Goal: Find contact information: Find contact information

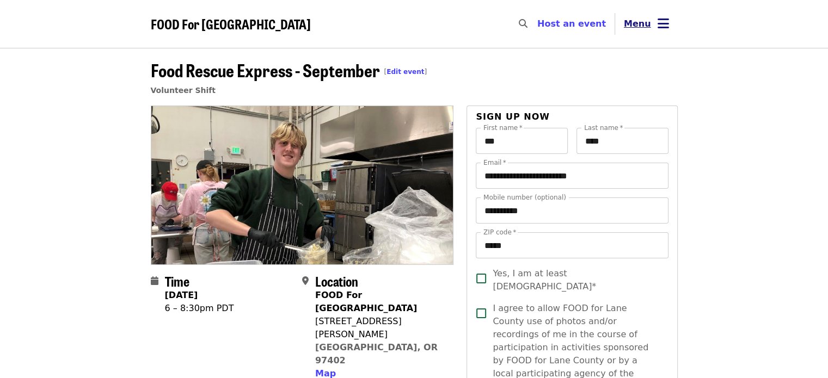
click at [666, 21] on icon "bars icon" at bounding box center [662, 24] width 11 height 16
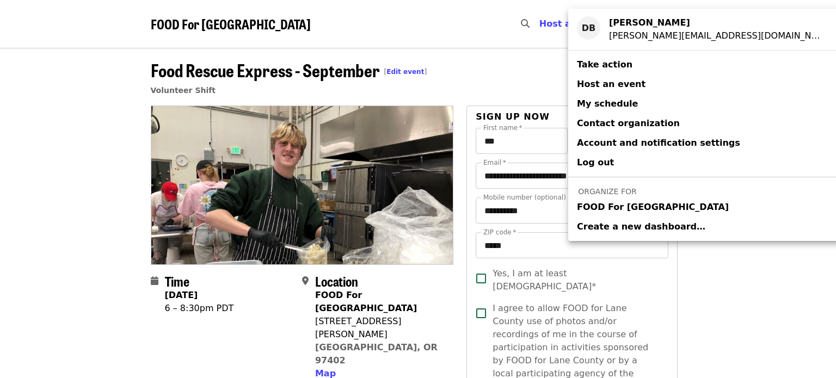
click at [626, 211] on span "FOOD For [GEOGRAPHIC_DATA]" at bounding box center [653, 207] width 152 height 13
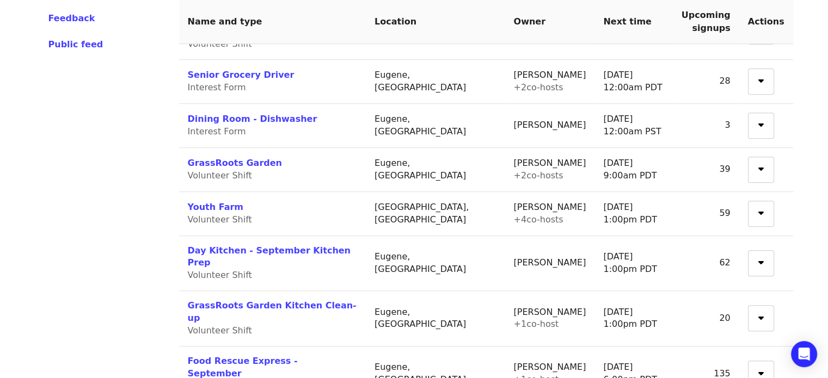
scroll to position [435, 0]
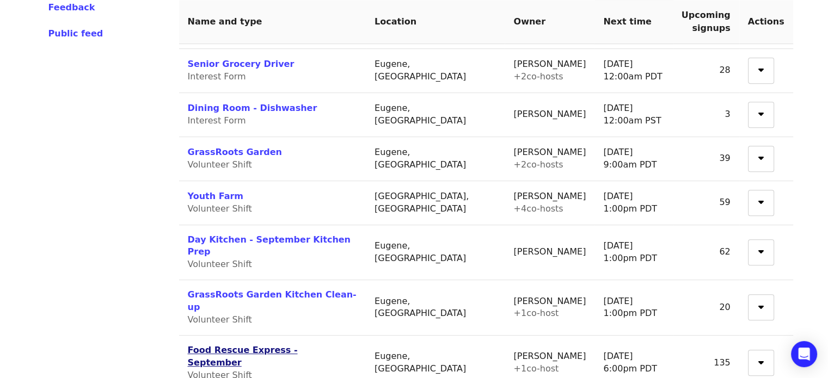
click at [235, 345] on link "Food Rescue Express - September" at bounding box center [243, 356] width 110 height 23
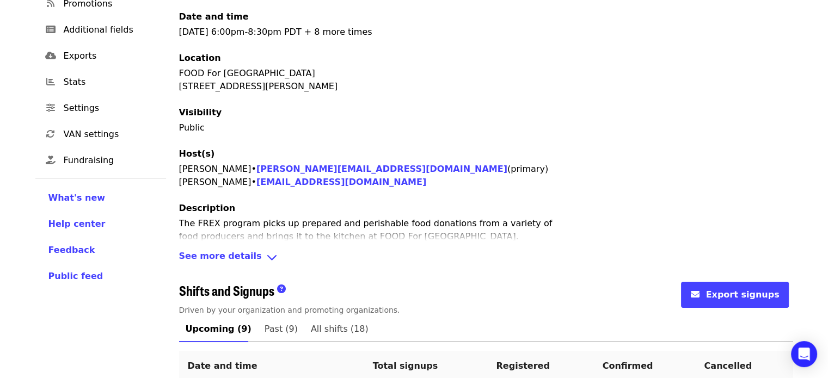
scroll to position [326, 0]
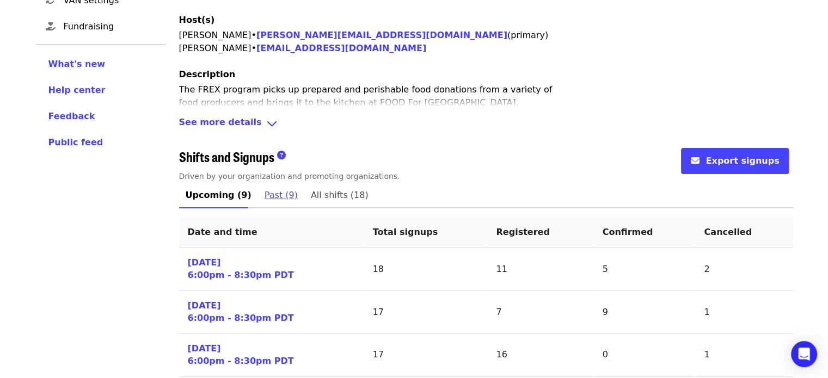
click at [272, 194] on span "Past (9)" at bounding box center [280, 195] width 33 height 15
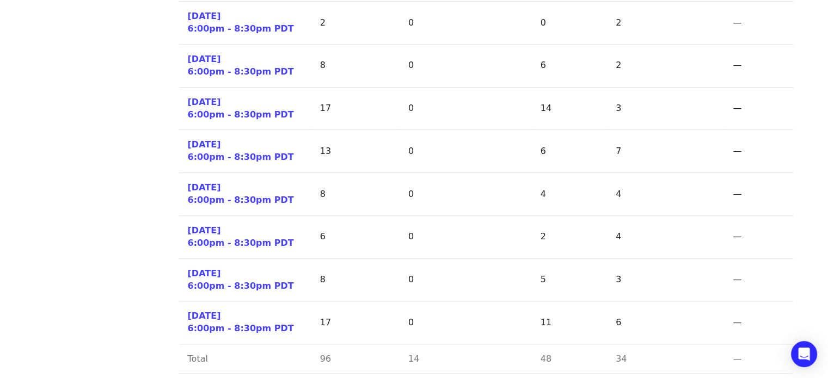
scroll to position [625, 0]
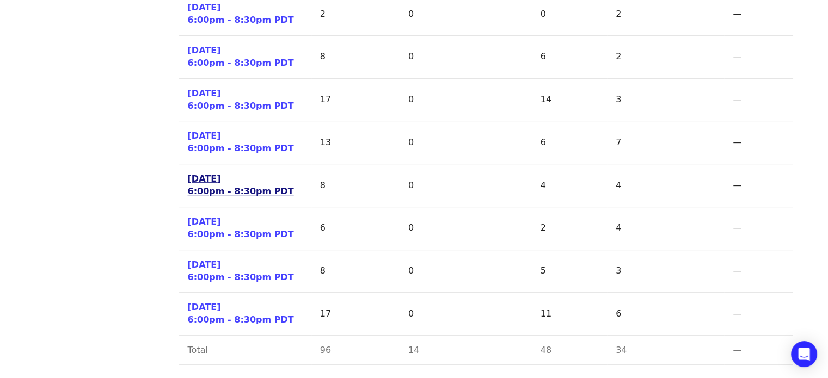
click at [218, 180] on link "[DATE] 6:00pm - 8:30pm PDT" at bounding box center [241, 185] width 106 height 25
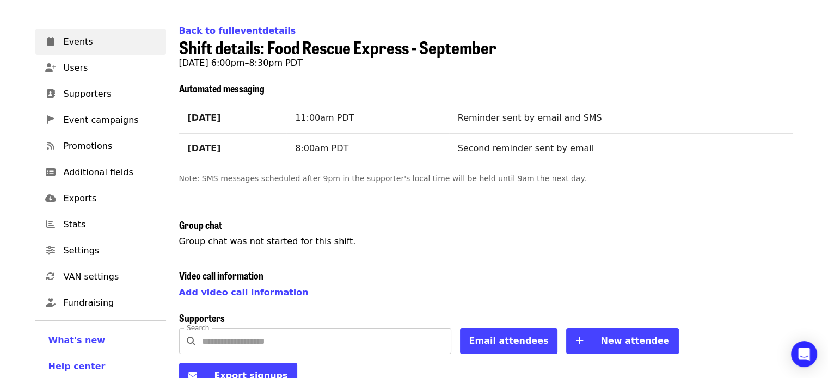
scroll to position [33, 0]
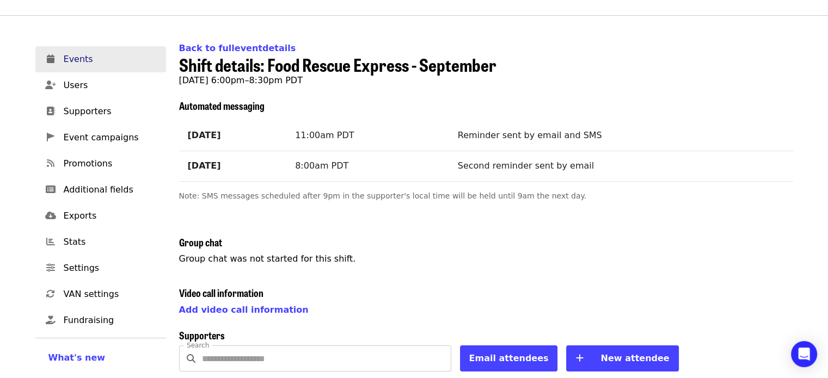
click at [81, 60] on span "Events" at bounding box center [111, 59] width 94 height 13
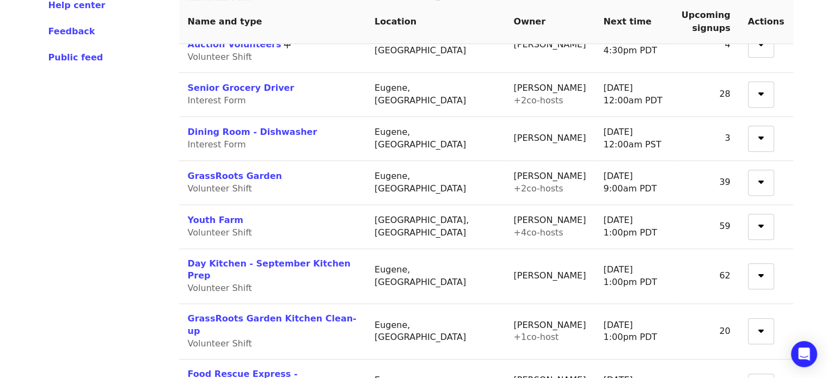
scroll to position [490, 0]
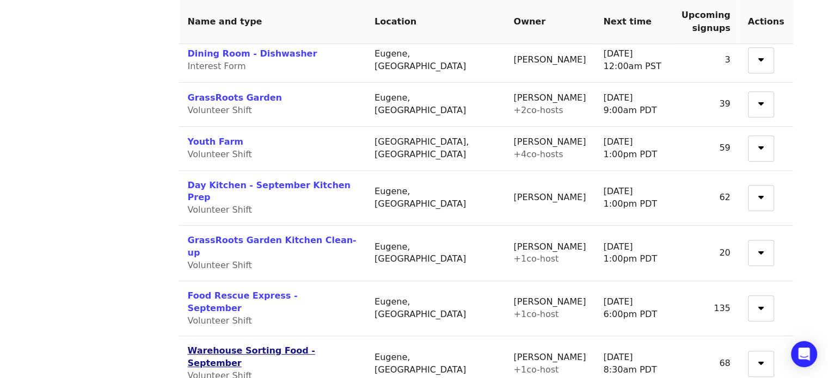
click at [225, 346] on link "Warehouse Sorting Food - September" at bounding box center [251, 357] width 127 height 23
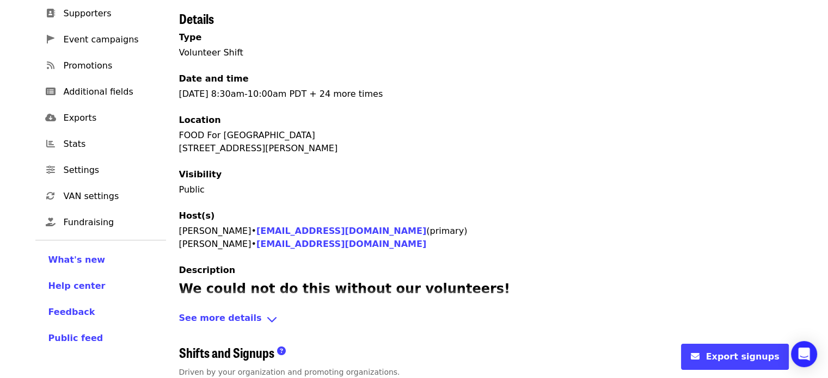
scroll to position [250, 0]
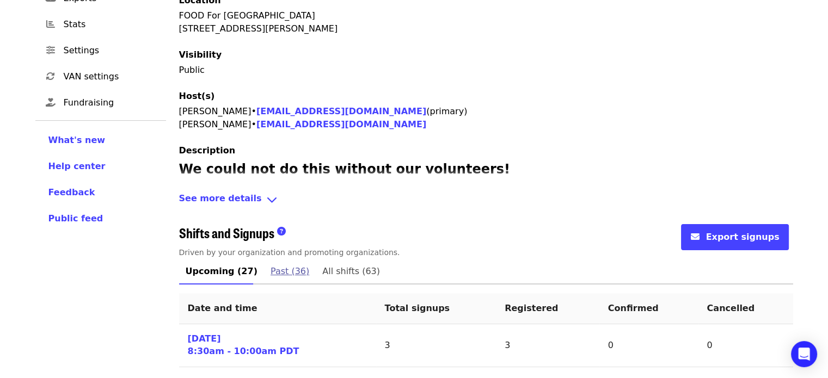
click at [270, 267] on span "Past (36)" at bounding box center [289, 271] width 39 height 15
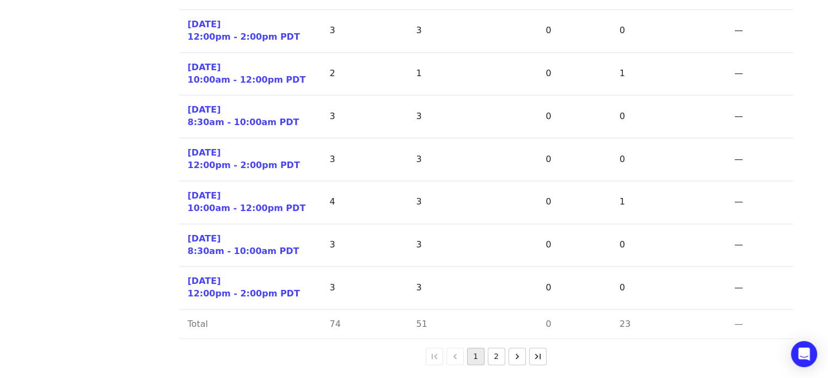
scroll to position [1339, 0]
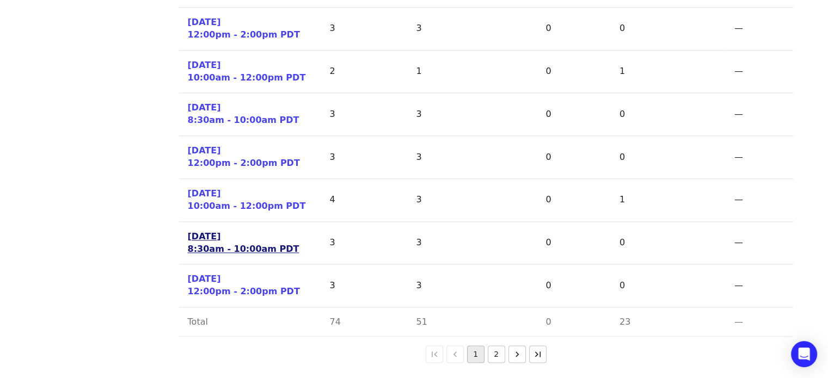
click at [256, 246] on link "[DATE] 8:30am - 10:00am PDT" at bounding box center [244, 243] width 112 height 25
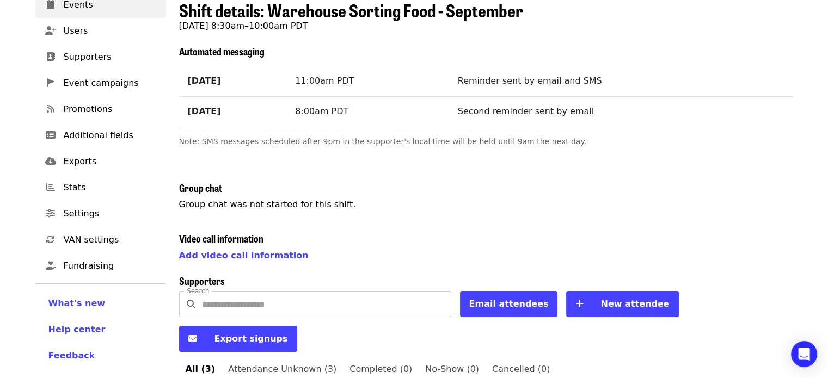
scroll to position [270, 0]
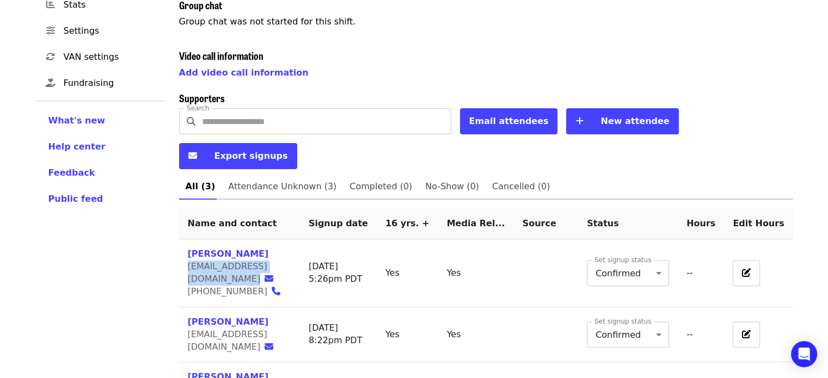
drag, startPoint x: 183, startPoint y: 233, endPoint x: 281, endPoint y: 237, distance: 97.5
click at [282, 239] on td "[PERSON_NAME] [PERSON_NAME][EMAIL_ADDRESS][DOMAIN_NAME] [PHONE_NUMBER]" at bounding box center [239, 273] width 121 height 68
copy span "[EMAIL_ADDRESS][DOMAIN_NAME]"
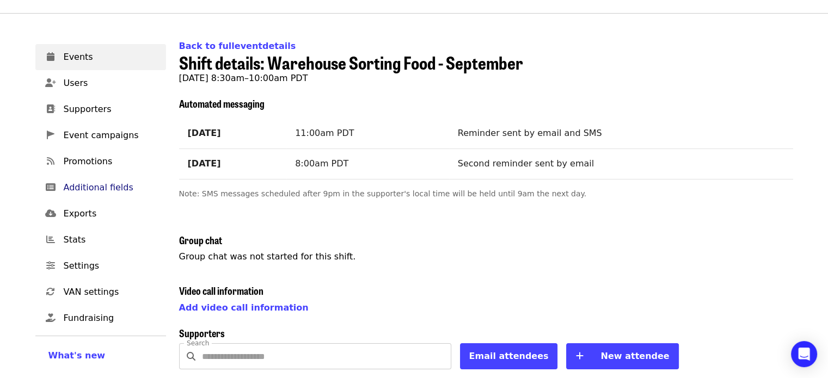
scroll to position [54, 0]
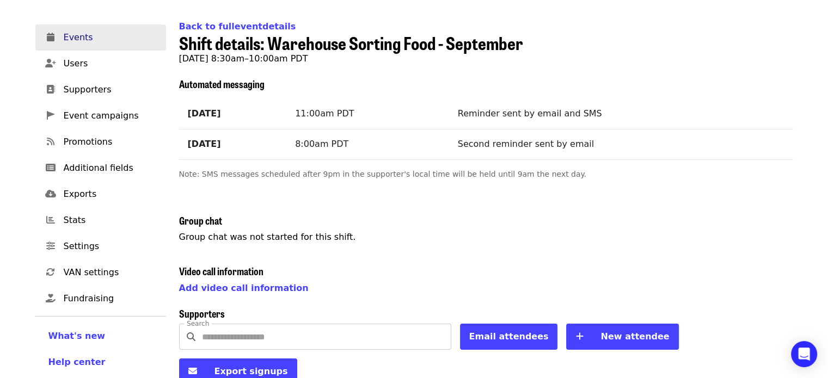
click at [89, 41] on span "Events" at bounding box center [111, 37] width 94 height 13
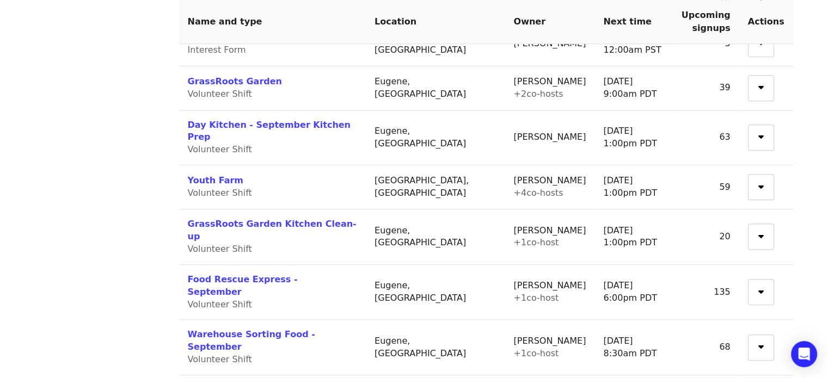
scroll to position [565, 0]
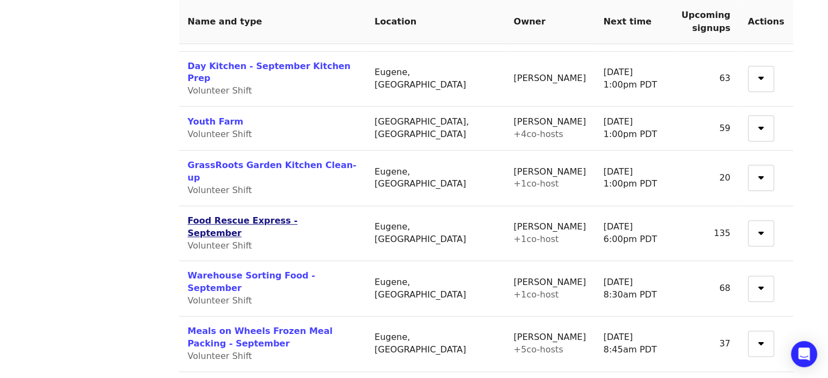
click at [272, 215] on link "Food Rescue Express - September" at bounding box center [243, 226] width 110 height 23
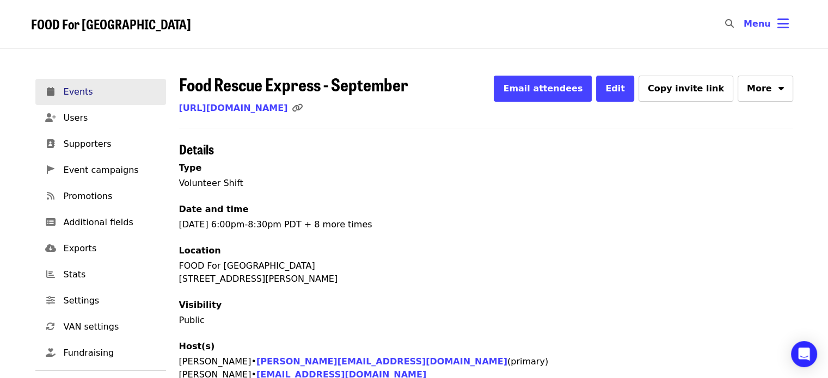
click at [72, 93] on span "Events" at bounding box center [111, 91] width 94 height 13
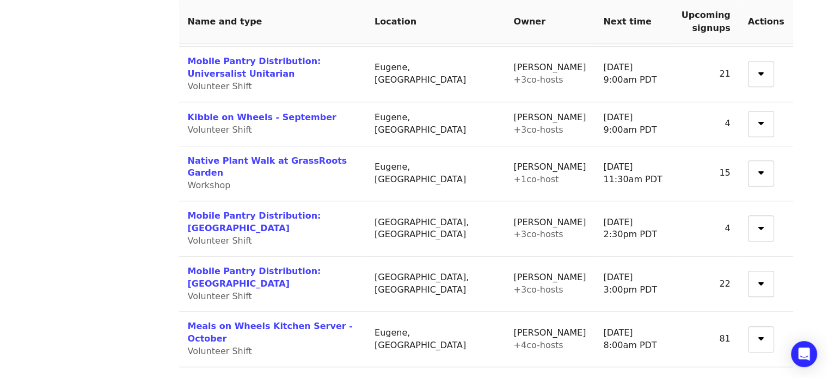
scroll to position [1028, 0]
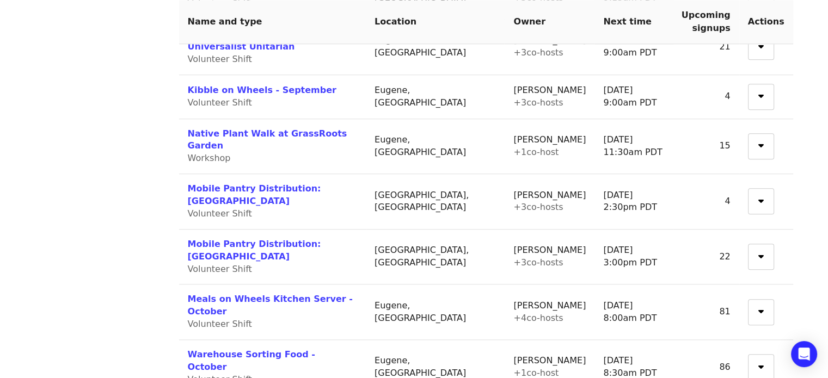
click at [280, 349] on link "Warehouse Sorting Food - October" at bounding box center [251, 360] width 127 height 23
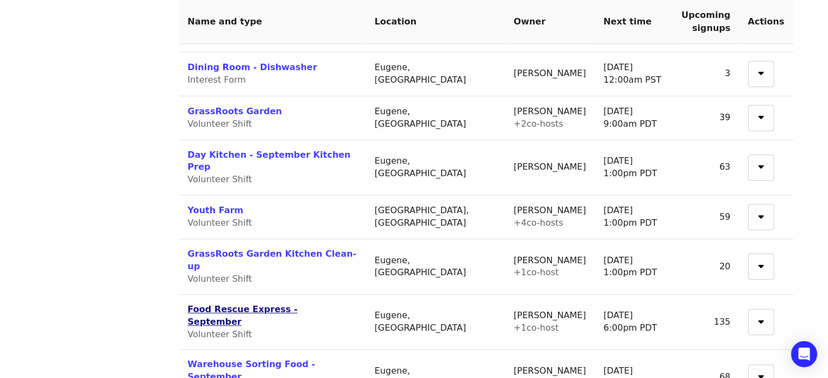
scroll to position [510, 0]
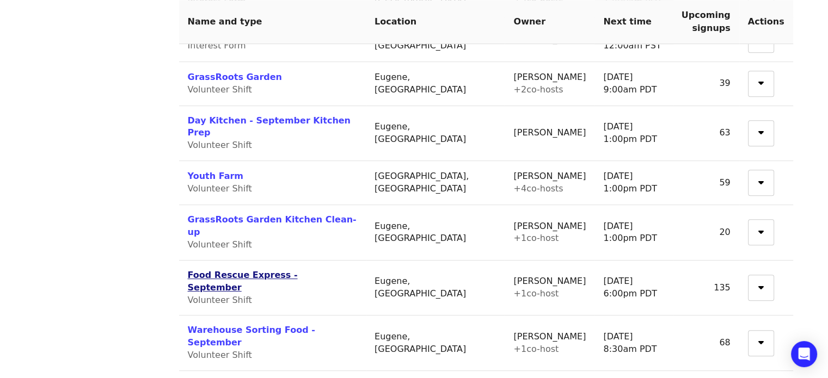
click at [263, 270] on link "Food Rescue Express - September" at bounding box center [243, 281] width 110 height 23
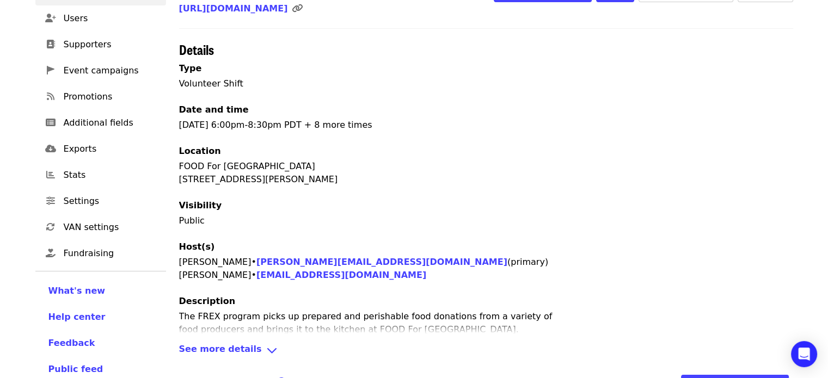
scroll to position [163, 0]
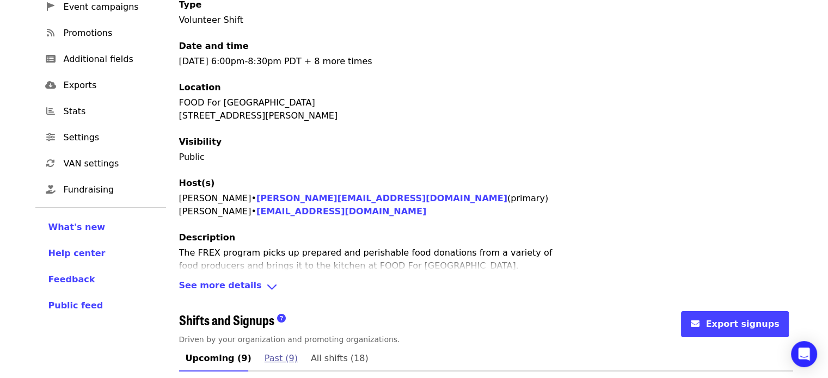
click at [274, 357] on span "Past (9)" at bounding box center [280, 358] width 33 height 15
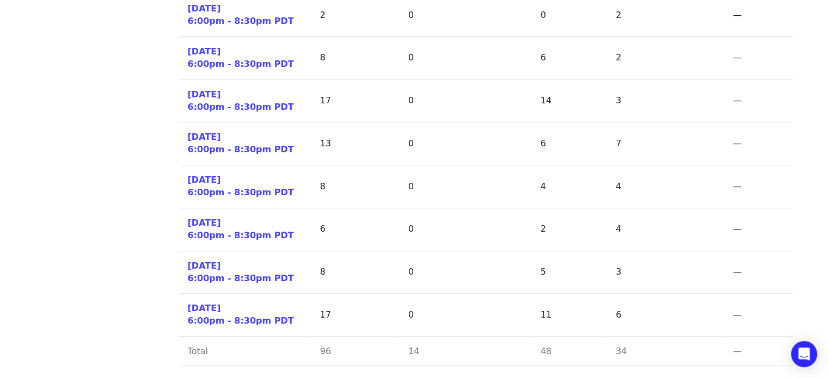
scroll to position [625, 0]
click at [237, 189] on link "[DATE] 6:00pm - 8:30pm PDT" at bounding box center [241, 185] width 106 height 25
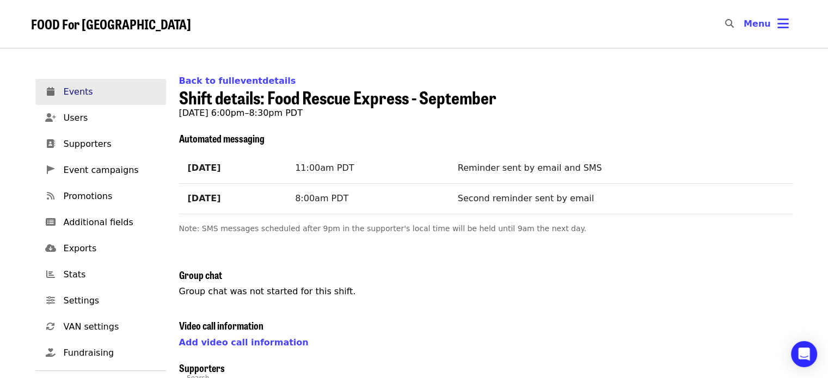
click at [74, 91] on span "Events" at bounding box center [111, 91] width 94 height 13
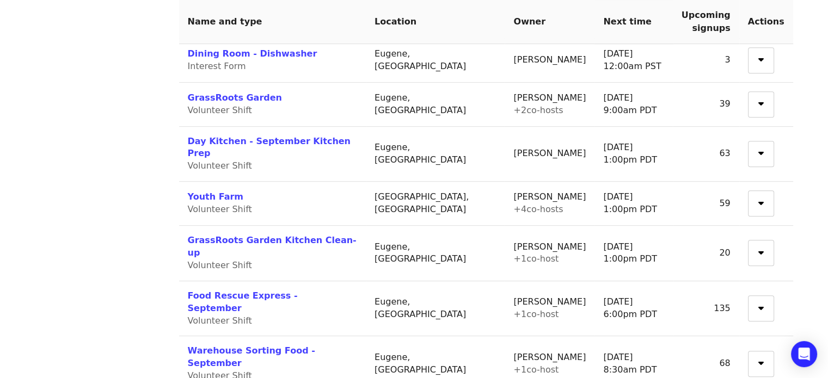
scroll to position [544, 0]
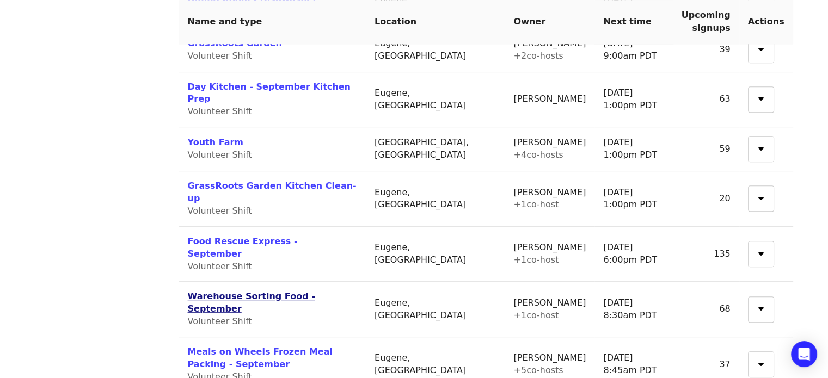
click at [286, 291] on link "Warehouse Sorting Food - September" at bounding box center [251, 302] width 127 height 23
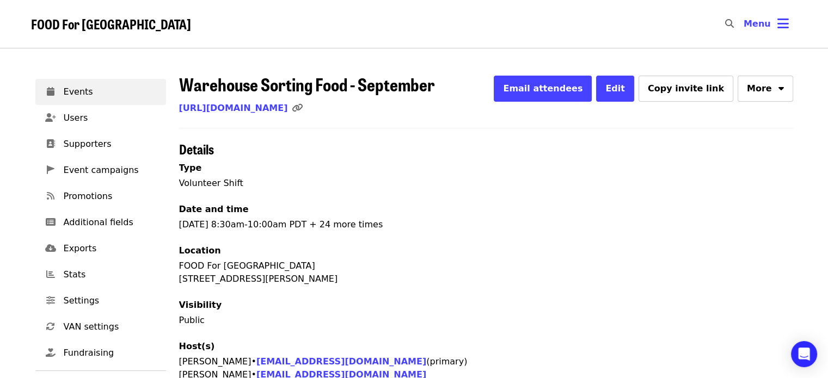
scroll to position [272, 0]
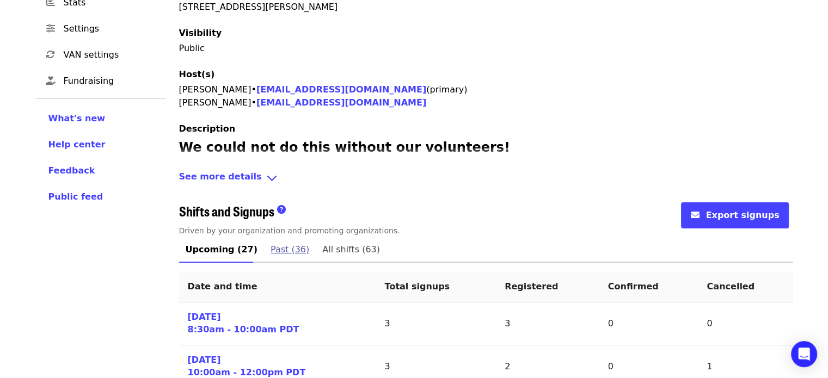
click at [281, 249] on span "Past (36)" at bounding box center [289, 249] width 39 height 15
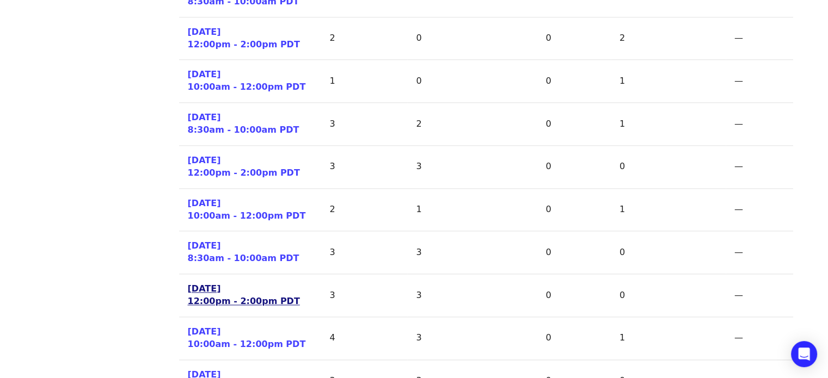
scroll to position [1197, 0]
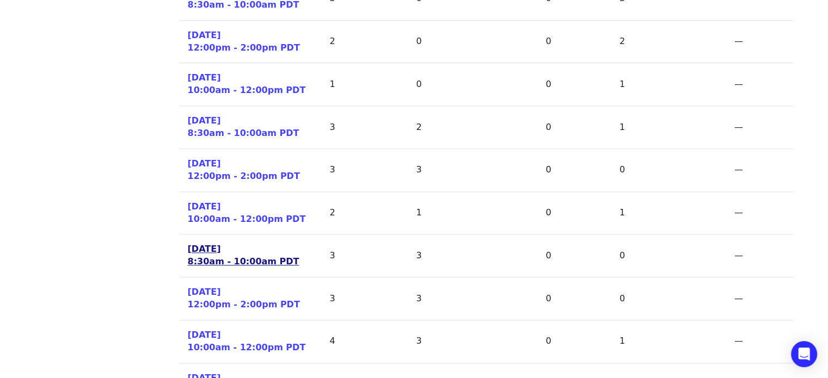
click at [226, 256] on link "[DATE] 8:30am - 10:00am PDT" at bounding box center [244, 255] width 112 height 25
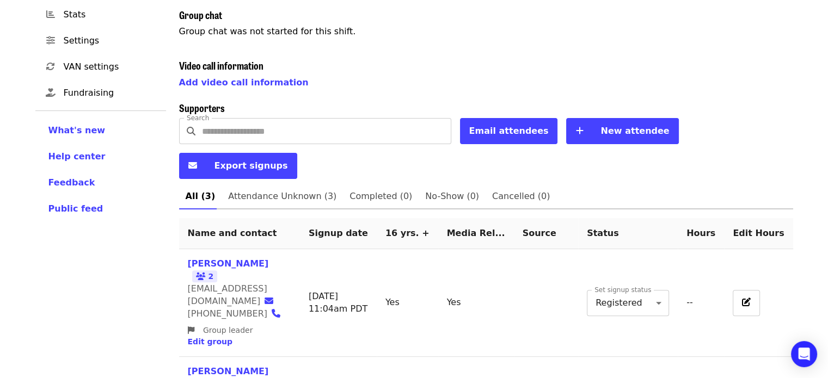
scroll to position [325, 0]
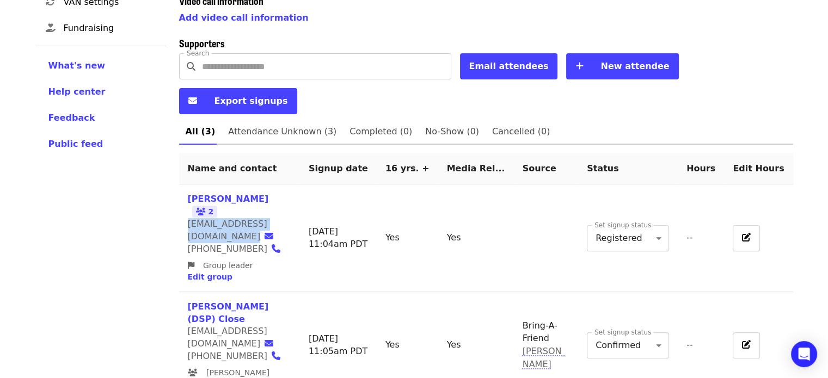
drag, startPoint x: 185, startPoint y: 181, endPoint x: 276, endPoint y: 189, distance: 91.7
click at [279, 184] on td "[PERSON_NAME] 2 [EMAIL_ADDRESS][DOMAIN_NAME] [PHONE_NUMBER] Group leader Edit g…" at bounding box center [239, 237] width 121 height 107
copy span "[EMAIL_ADDRESS][DOMAIN_NAME]"
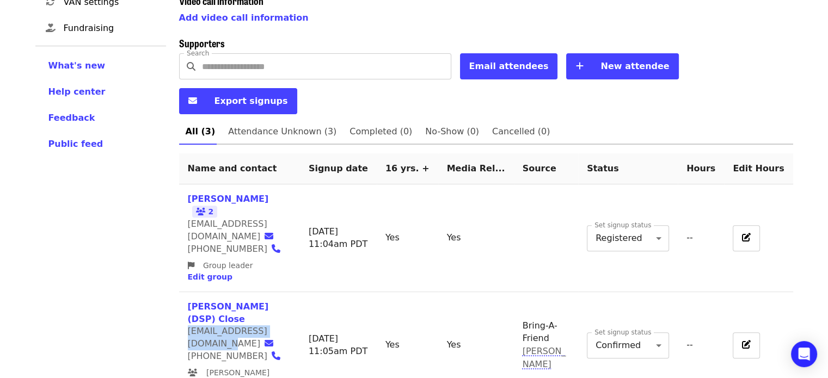
drag, startPoint x: 185, startPoint y: 250, endPoint x: 295, endPoint y: 254, distance: 110.6
click at [295, 292] on td "[PERSON_NAME] (DSP) Close [EMAIL_ADDRESS][DOMAIN_NAME] [PHONE_NUMBER] [PERSON_N…" at bounding box center [239, 345] width 121 height 107
copy span "[EMAIL_ADDRESS][DOMAIN_NAME]"
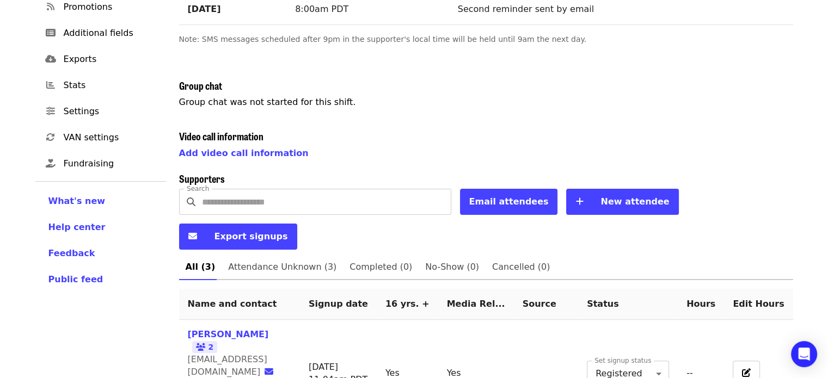
scroll to position [107, 0]
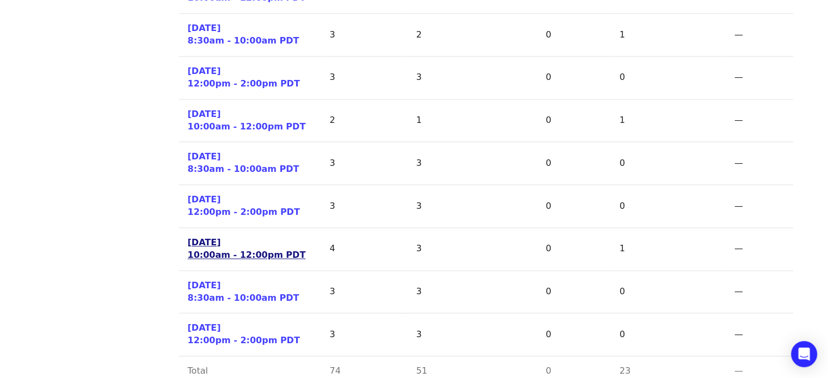
scroll to position [1327, 0]
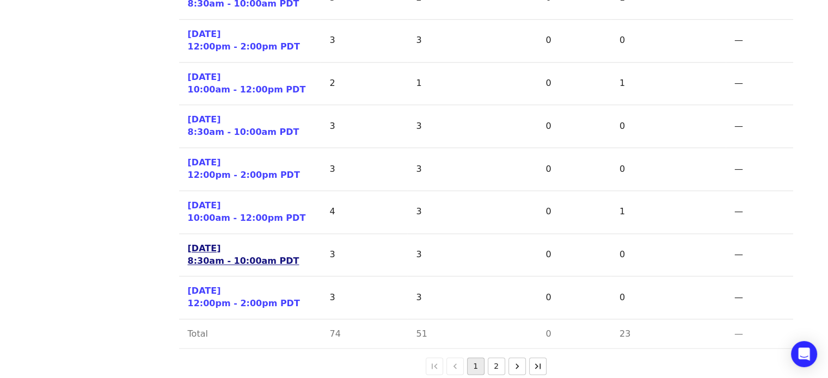
click at [217, 248] on link "[DATE] 8:30am - 10:00am PDT" at bounding box center [244, 255] width 112 height 25
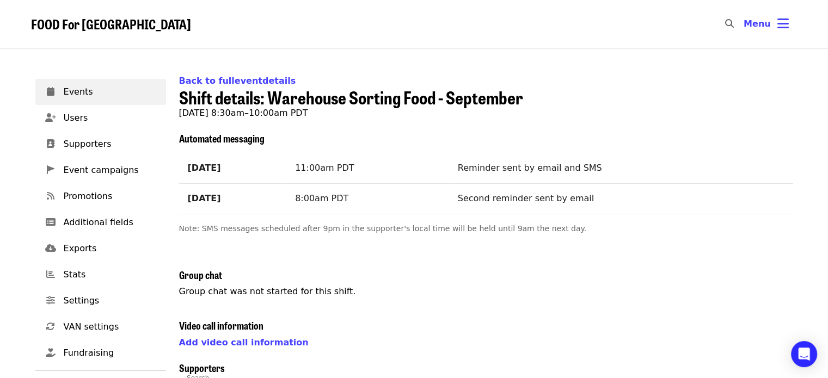
scroll to position [270, 0]
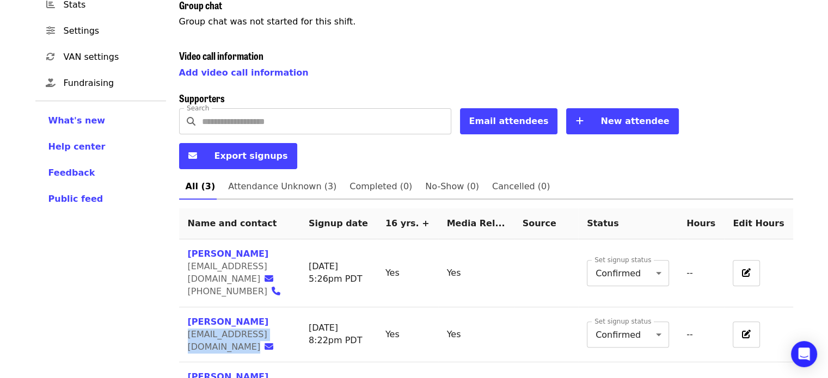
drag, startPoint x: 183, startPoint y: 289, endPoint x: 266, endPoint y: 293, distance: 82.8
click at [285, 307] on td "[PERSON_NAME] [EMAIL_ADDRESS][DOMAIN_NAME]" at bounding box center [239, 335] width 121 height 56
copy span "[EMAIL_ADDRESS][DOMAIN_NAME]"
click at [223, 317] on link "[PERSON_NAME]" at bounding box center [228, 322] width 81 height 10
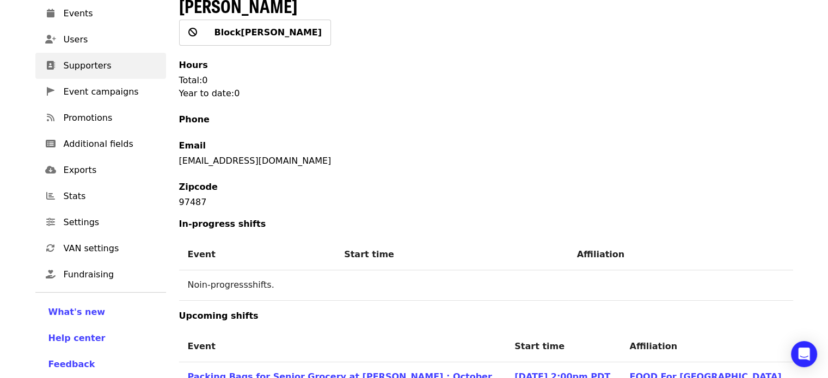
scroll to position [218, 0]
